Goal: Task Accomplishment & Management: Manage account settings

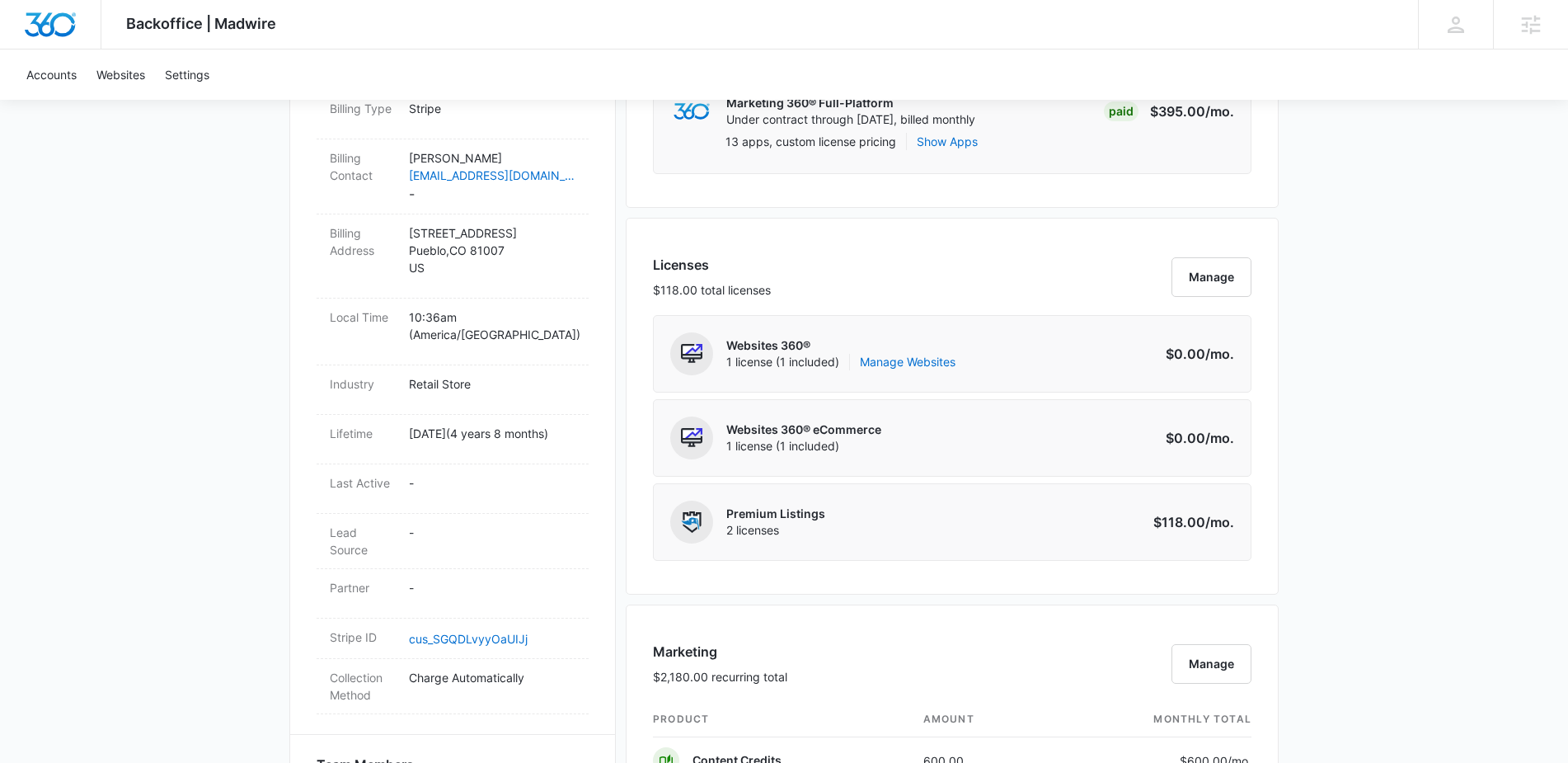
scroll to position [546, 0]
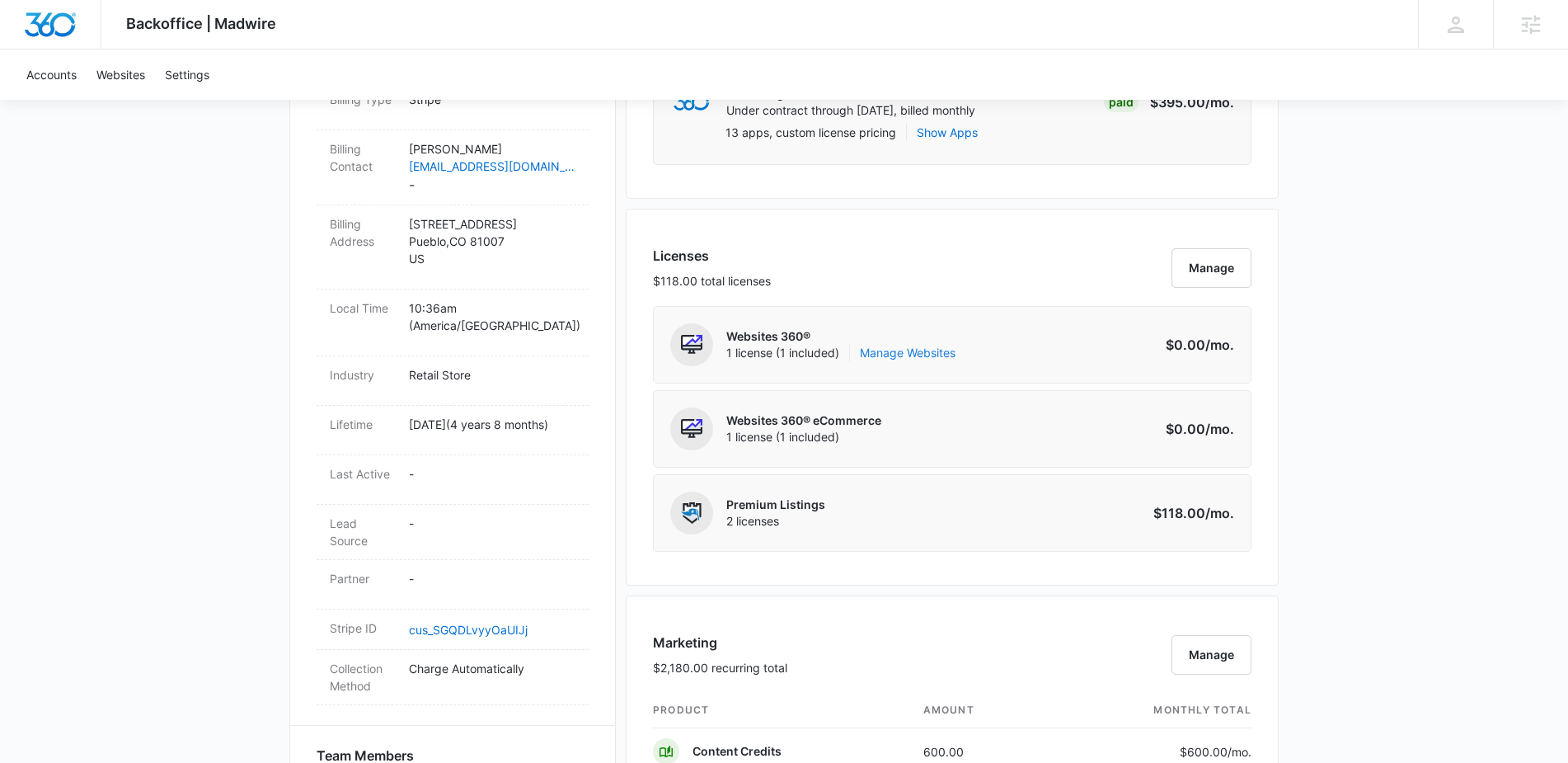
click at [919, 356] on link "Manage Websites" at bounding box center [907, 353] width 95 height 16
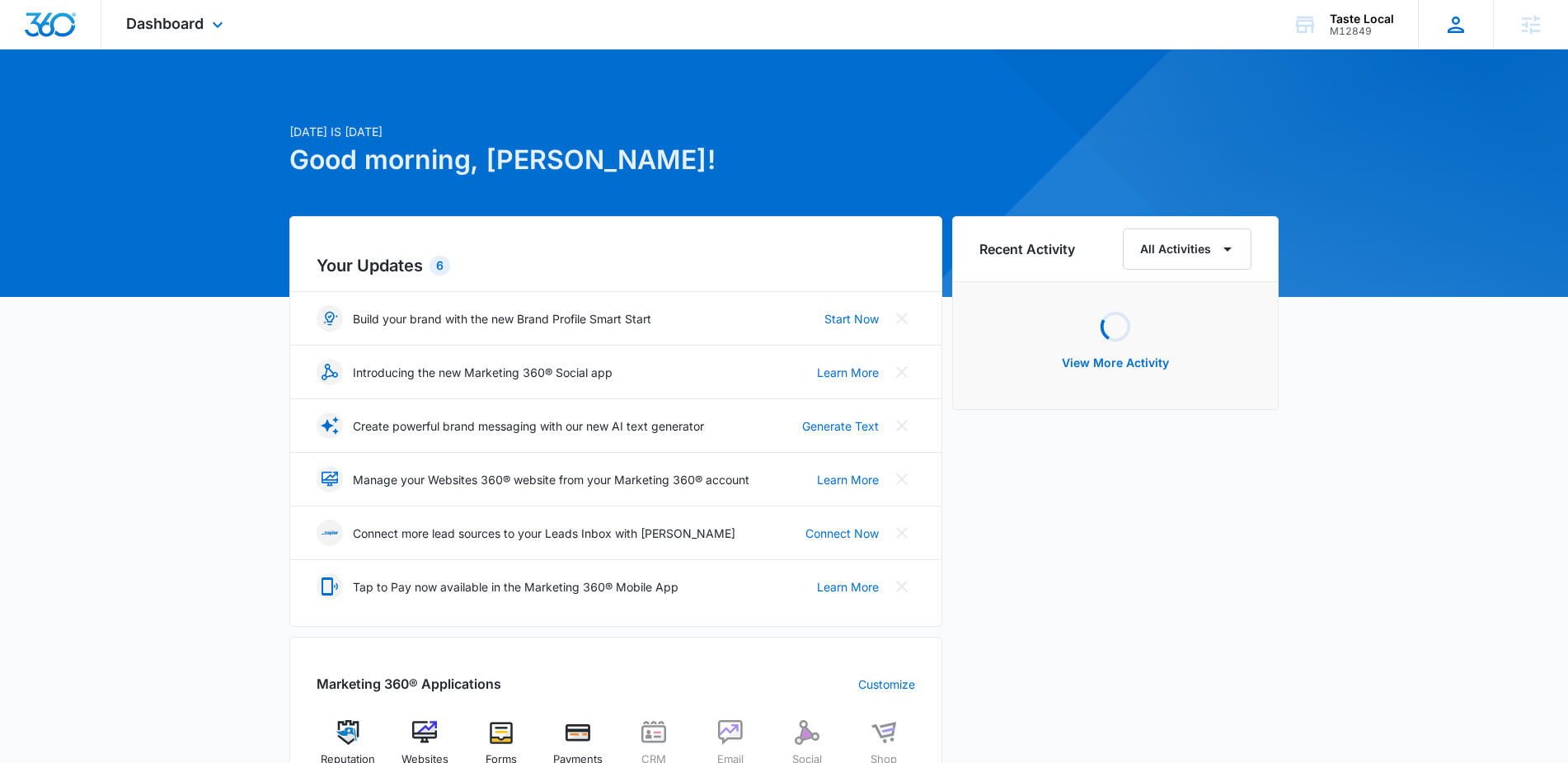
click at [1445, 21] on icon at bounding box center [1456, 25] width 25 height 25
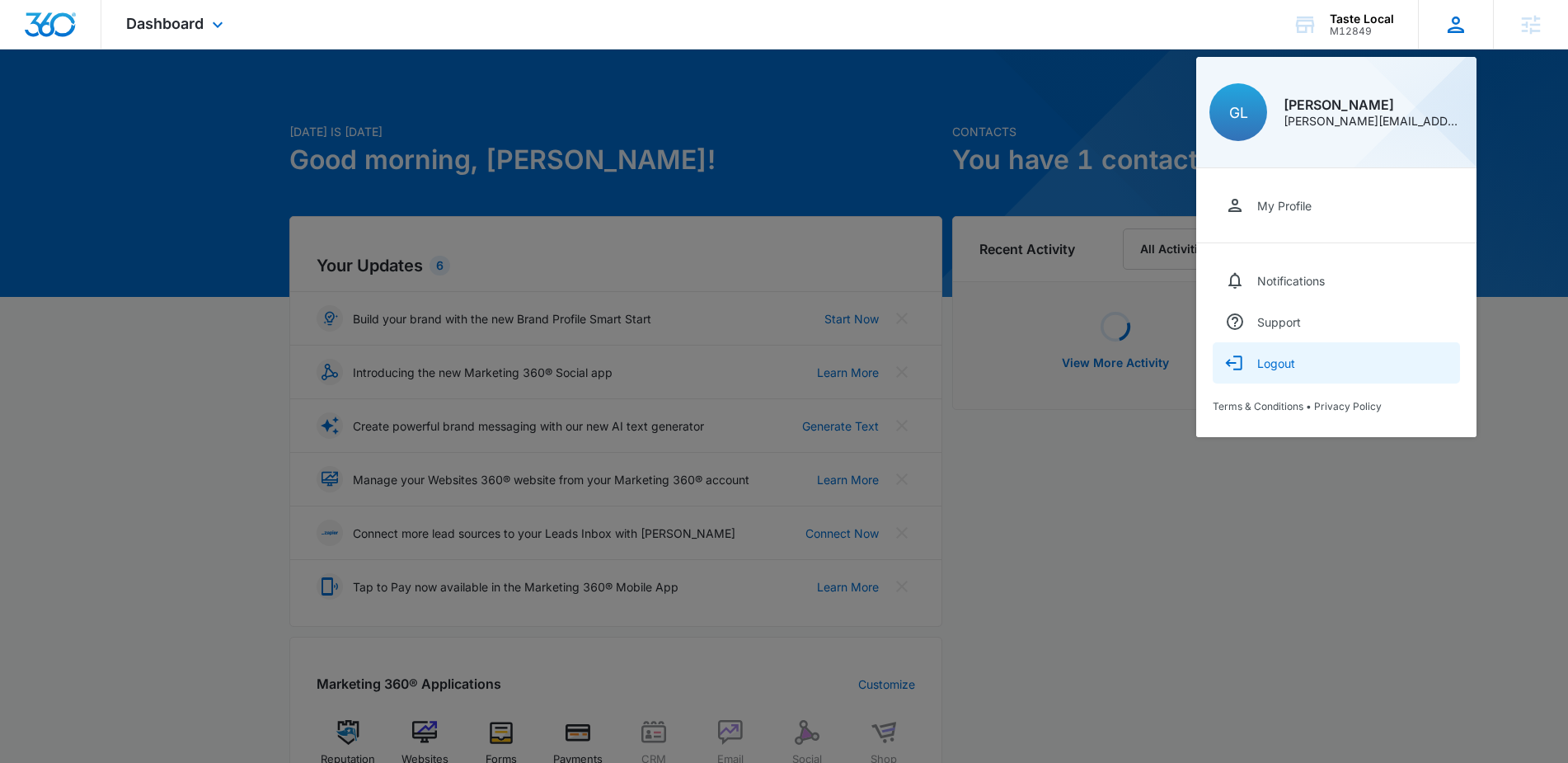
click at [1277, 363] on div "Logout" at bounding box center [1276, 363] width 38 height 14
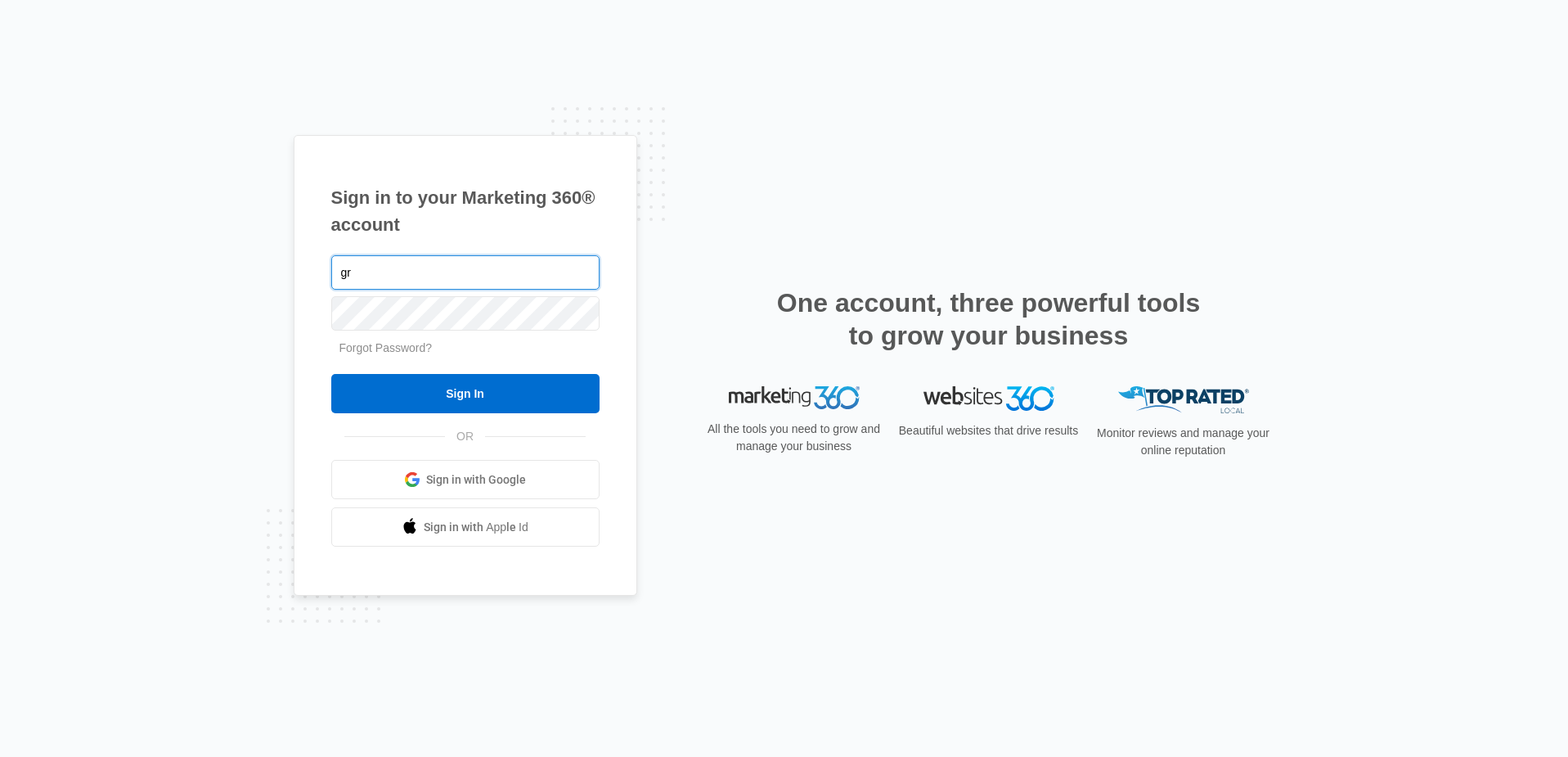
type input "g"
click at [185, 313] on div "Sign in to your Marketing 360® account Forgot Password? Sign In OR Sign in with…" at bounding box center [784, 378] width 1568 height 757
click at [139, 267] on div "Sign in to your Marketing 360® account Forgot Password? Sign In OR Sign in with…" at bounding box center [784, 378] width 1568 height 757
